Goal: Transaction & Acquisition: Subscribe to service/newsletter

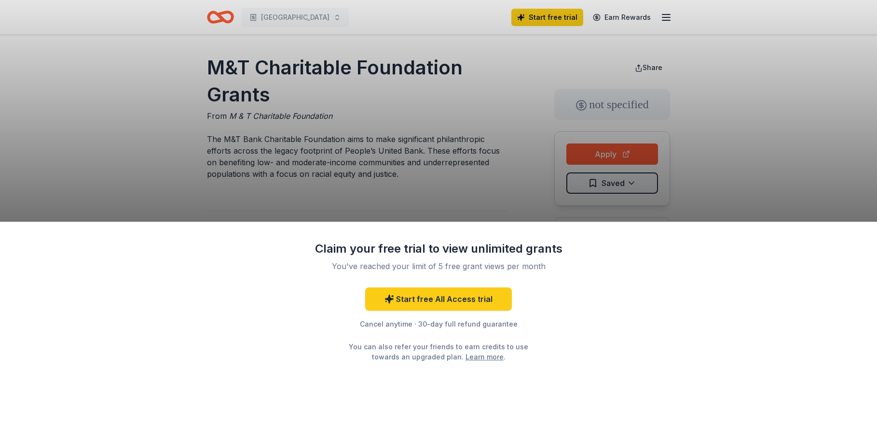
click at [463, 210] on div "Claim your free trial to view unlimited grants You've reached your limit of 5 f…" at bounding box center [438, 221] width 877 height 443
click at [435, 300] on link "Start free All Access trial" at bounding box center [438, 298] width 147 height 23
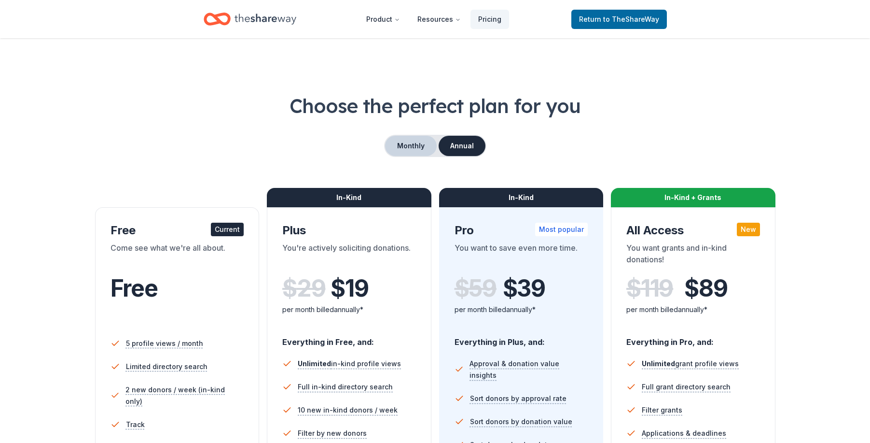
click at [404, 149] on button "Monthly" at bounding box center [411, 146] width 52 height 20
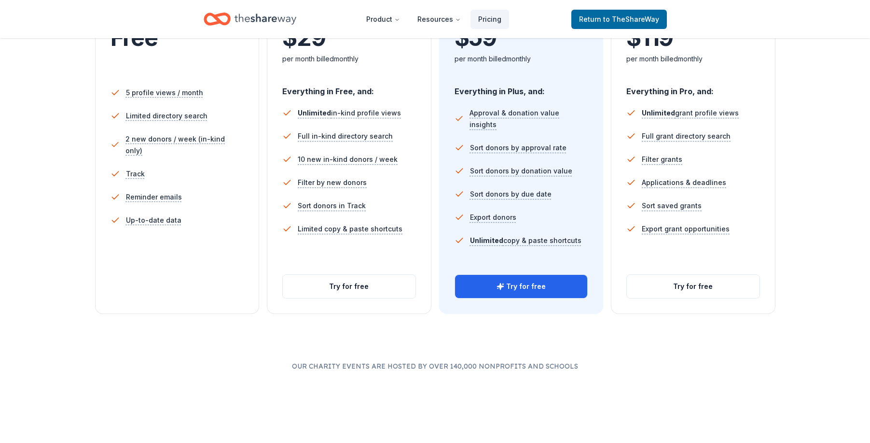
scroll to position [241, 0]
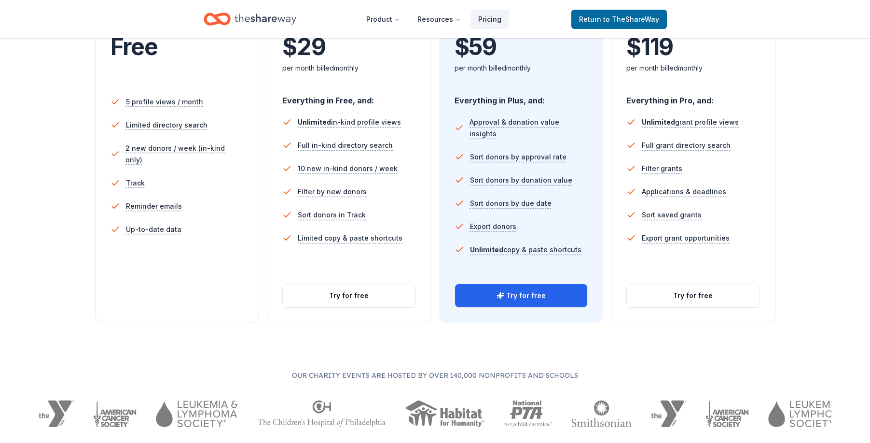
click at [298, 16] on nav "Product Resources Pricing Return to TheShareWay" at bounding box center [435, 19] width 463 height 23
drag, startPoint x: 298, startPoint y: 16, endPoint x: 262, endPoint y: 21, distance: 36.5
click at [262, 21] on nav "Product Resources Pricing Return to TheShareWay" at bounding box center [435, 19] width 463 height 23
click at [293, 18] on icon "Home" at bounding box center [266, 19] width 62 height 20
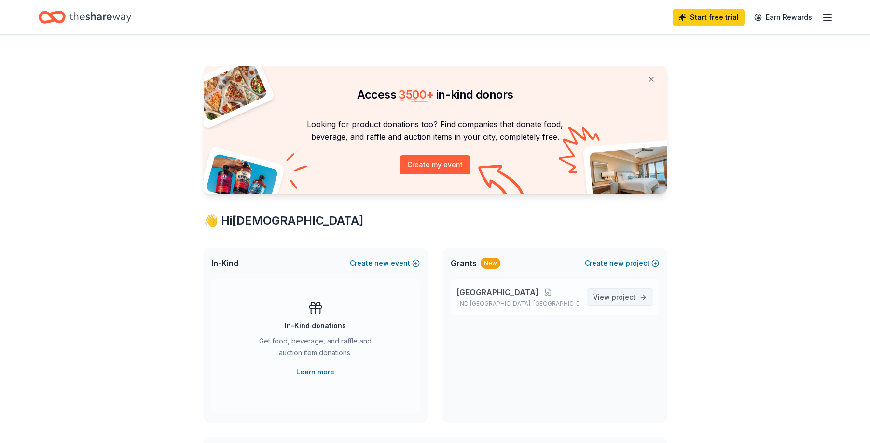
click at [611, 295] on span "View project" at bounding box center [614, 297] width 42 height 12
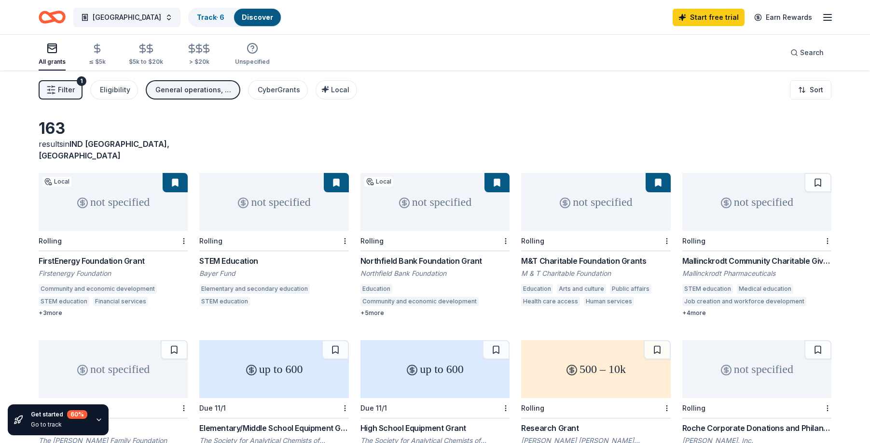
click at [562, 255] on div "M&T Charitable Foundation Grants" at bounding box center [595, 261] width 149 height 12
